Goal: Complete application form

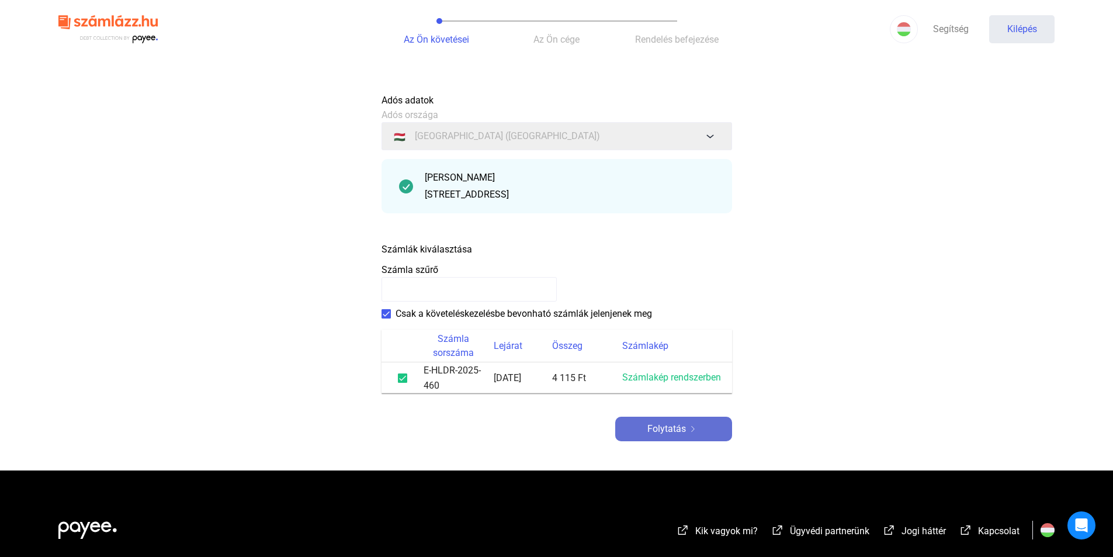
click at [660, 425] on font "Folytatás" at bounding box center [667, 428] width 39 height 11
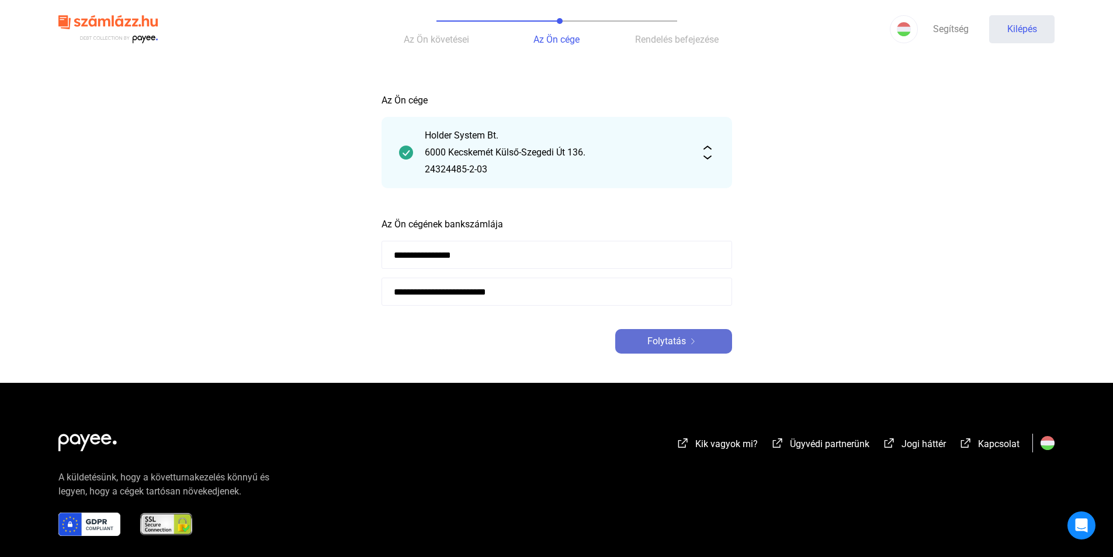
click at [672, 343] on font "Folytatás" at bounding box center [667, 340] width 39 height 11
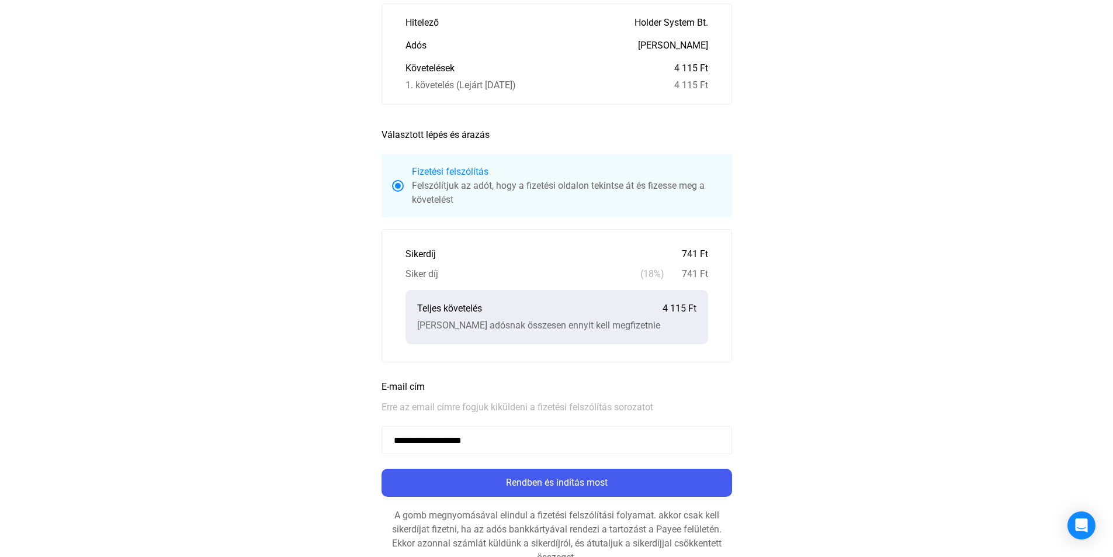
scroll to position [117, 0]
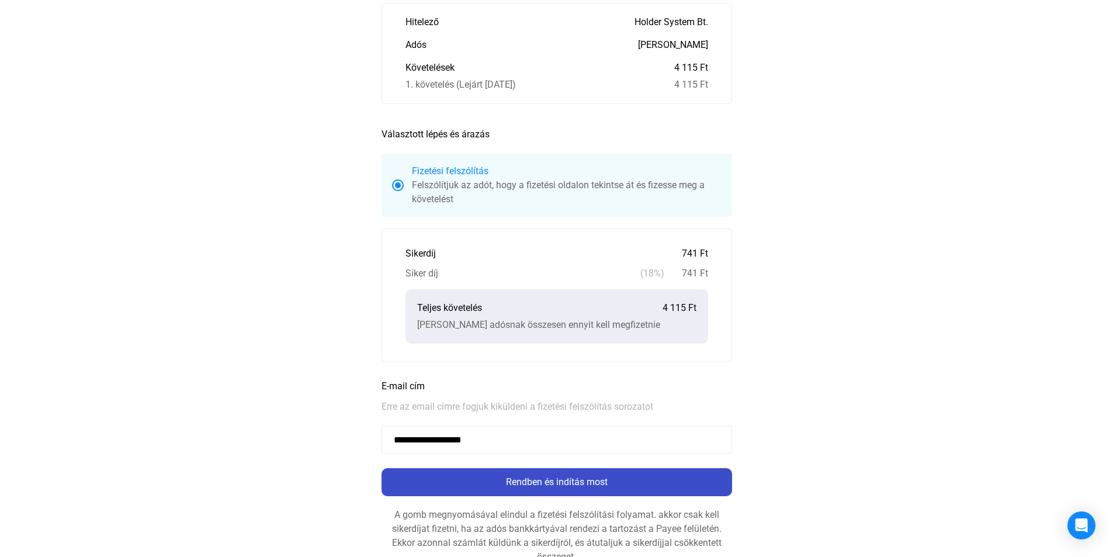
click at [582, 484] on font "Rendben és indítás most" at bounding box center [557, 481] width 102 height 11
